Goal: Task Accomplishment & Management: Use online tool/utility

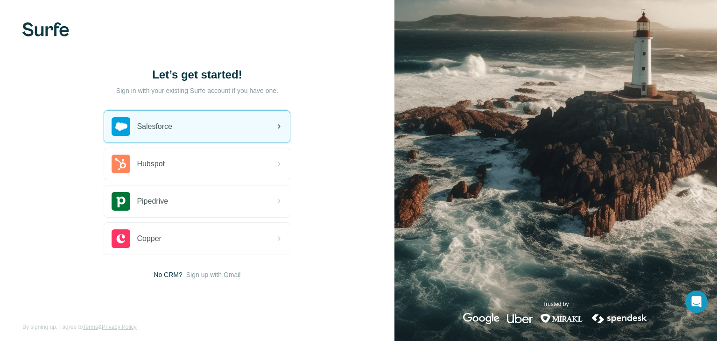
click at [270, 130] on div "Salesforce" at bounding box center [197, 127] width 186 height 32
